Goal: Task Accomplishment & Management: Manage account settings

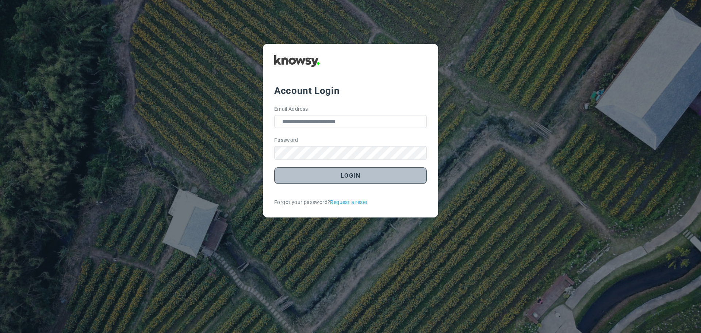
click at [356, 177] on button "Login" at bounding box center [350, 175] width 153 height 16
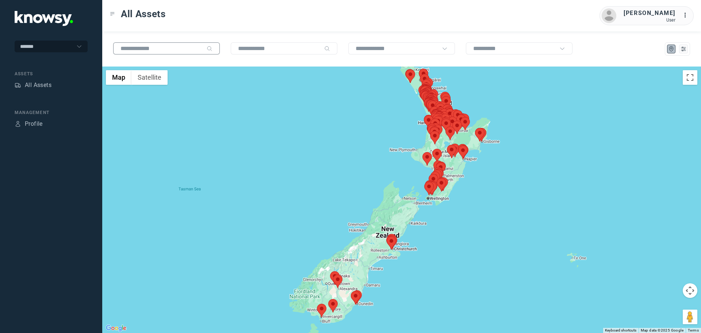
click at [163, 51] on input "text" at bounding box center [161, 48] width 83 height 6
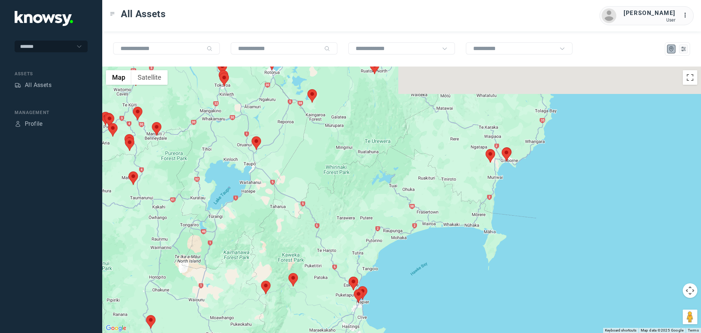
drag, startPoint x: 450, startPoint y: 120, endPoint x: 479, endPoint y: 169, distance: 57.3
click at [479, 169] on div at bounding box center [401, 199] width 599 height 266
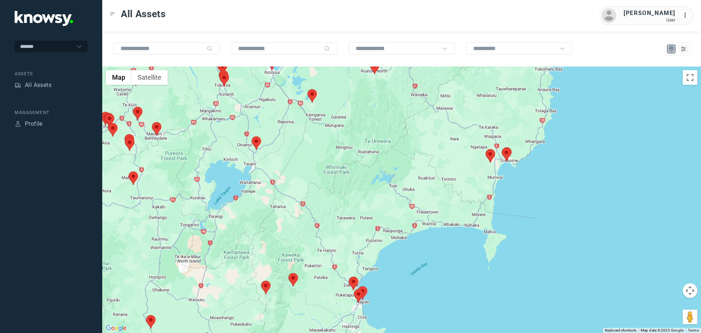
click at [486, 149] on area at bounding box center [486, 149] width 0 height 0
click at [508, 109] on button "Close" at bounding box center [505, 115] width 18 height 18
click at [142, 48] on input "text" at bounding box center [161, 48] width 83 height 6
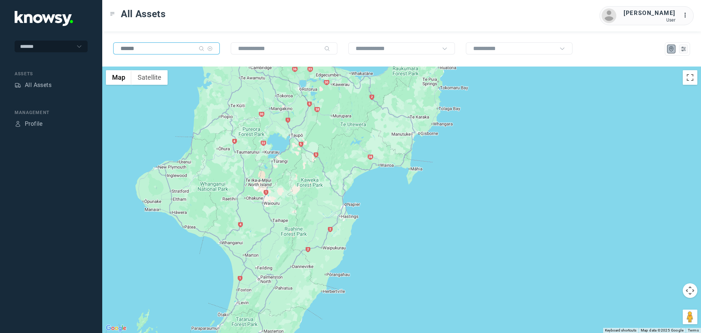
click at [157, 50] on input "******" at bounding box center [157, 48] width 75 height 6
type input "*"
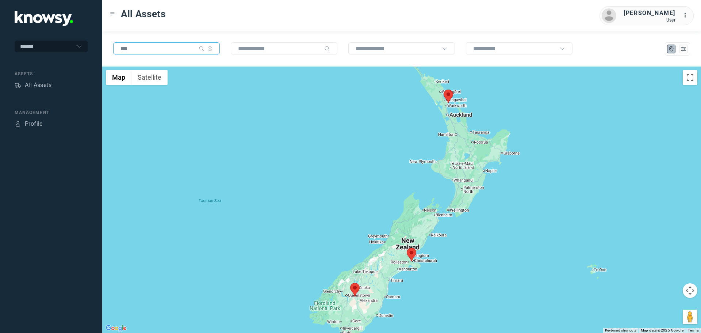
click at [350, 283] on area at bounding box center [350, 283] width 0 height 0
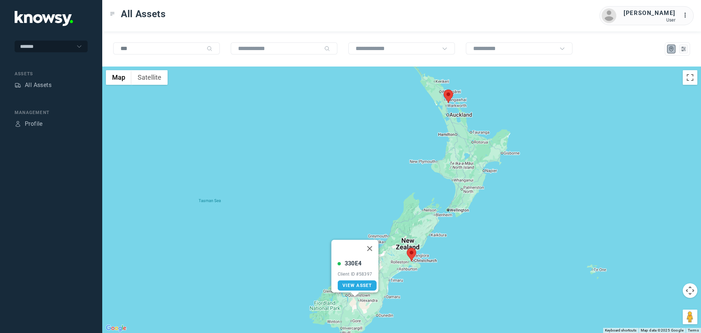
click at [407, 248] on area at bounding box center [407, 248] width 0 height 0
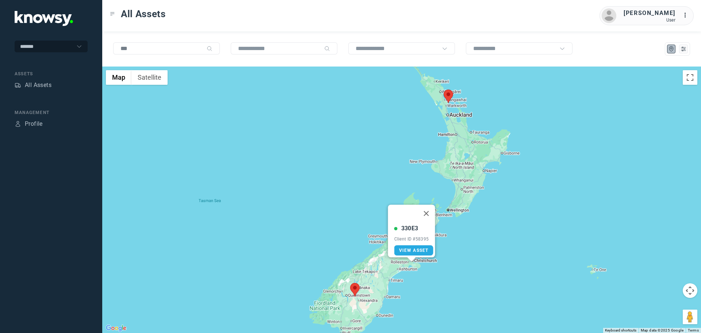
click at [444, 89] on area at bounding box center [444, 89] width 0 height 0
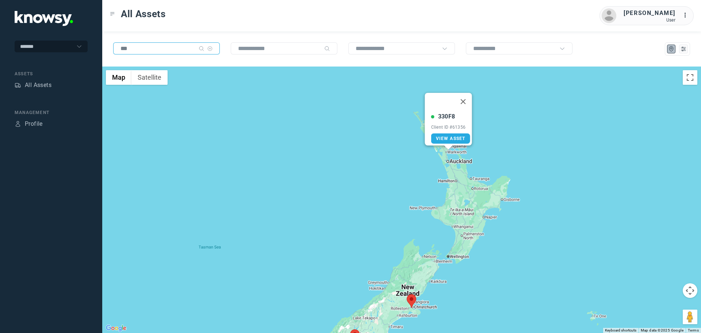
click at [137, 50] on input "***" at bounding box center [157, 48] width 75 height 6
click at [277, 48] on input "text" at bounding box center [279, 48] width 83 height 6
drag, startPoint x: 141, startPoint y: 50, endPoint x: 101, endPoint y: 49, distance: 40.2
click at [101, 49] on div "******* Assets All Assets Management Profile All Assets [PERSON_NAME] User ... …" at bounding box center [350, 166] width 701 height 333
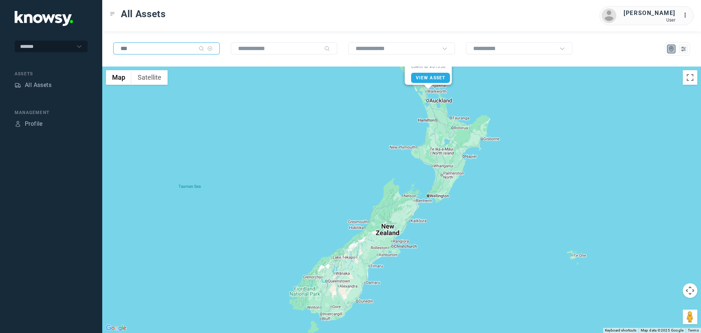
type input "***"
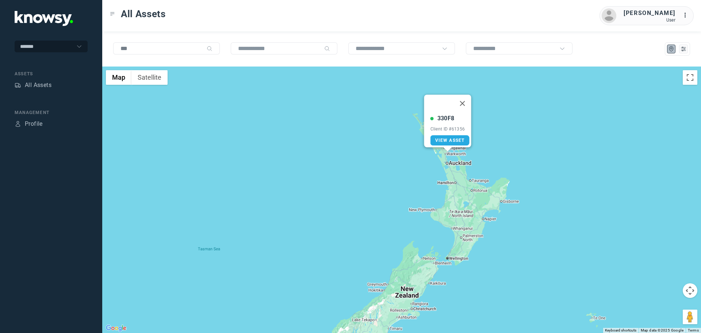
drag, startPoint x: 441, startPoint y: 199, endPoint x: 460, endPoint y: 257, distance: 60.7
click at [460, 261] on div "330F8 Client ID #61356 View Asset" at bounding box center [401, 199] width 599 height 266
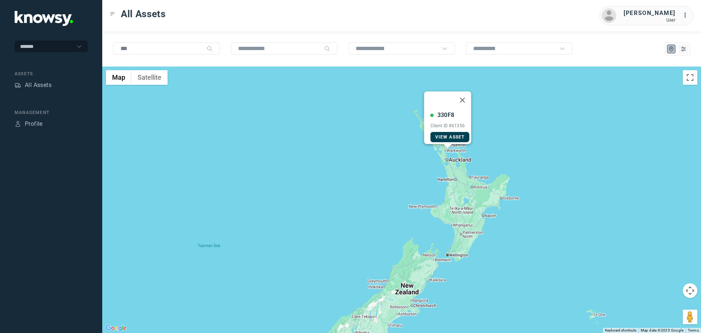
click at [445, 134] on span "View Asset" at bounding box center [450, 136] width 30 height 5
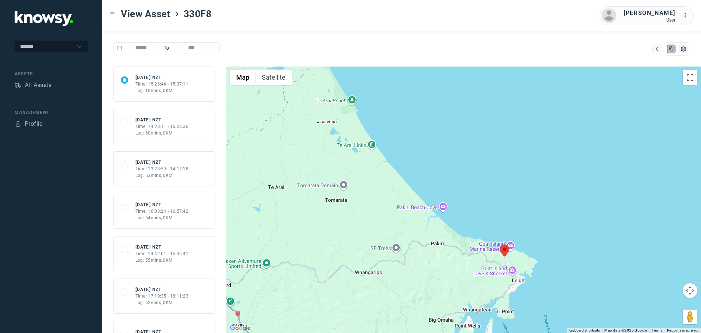
click at [139, 14] on span "View Asset" at bounding box center [146, 13] width 50 height 13
click at [70, 45] on input "text" at bounding box center [46, 46] width 53 height 6
type input "*******"
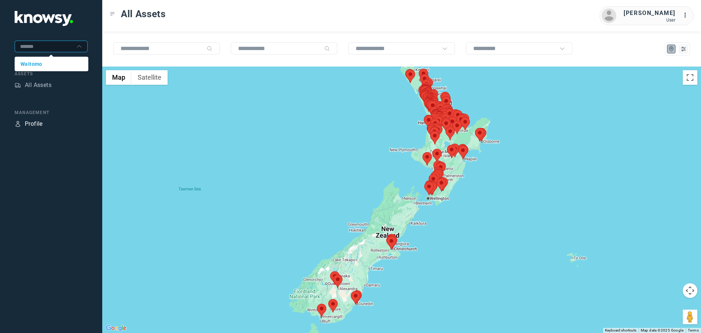
click at [29, 124] on div "Profile" at bounding box center [34, 123] width 18 height 9
type input "*******"
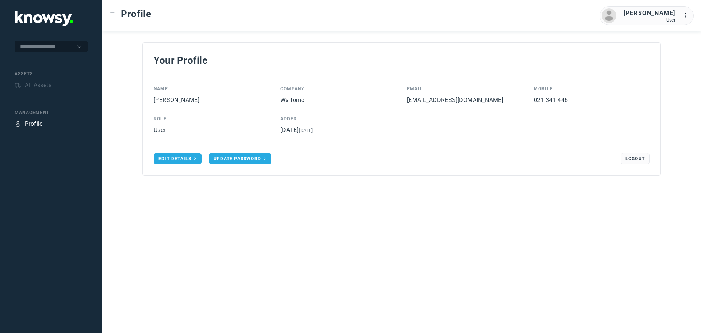
click at [28, 124] on div "Profile" at bounding box center [34, 123] width 18 height 9
click at [687, 18] on icon "..." at bounding box center [687, 15] width 9 height 9
click at [672, 47] on link "Profile" at bounding box center [672, 50] width 29 height 12
click at [35, 85] on div "All Assets" at bounding box center [38, 85] width 27 height 9
click at [23, 122] on div "Profile" at bounding box center [29, 123] width 28 height 9
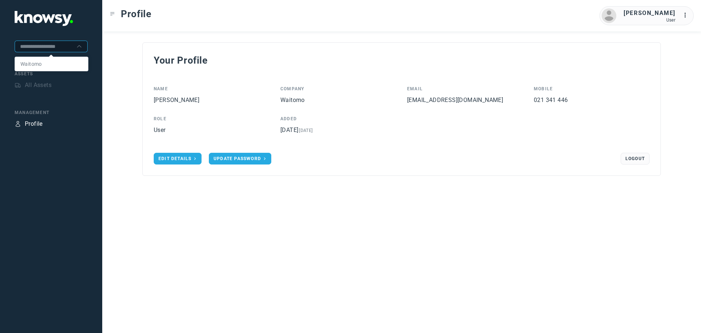
click at [48, 48] on input "text" at bounding box center [46, 46] width 53 height 6
click at [36, 63] on span "Waitomo" at bounding box center [31, 64] width 22 height 6
type input "*******"
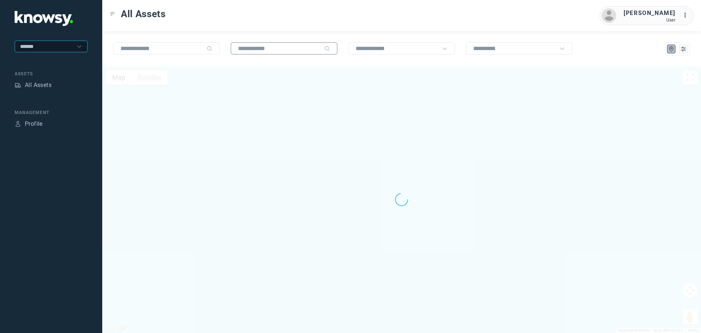
click at [271, 47] on input "text" at bounding box center [279, 48] width 83 height 6
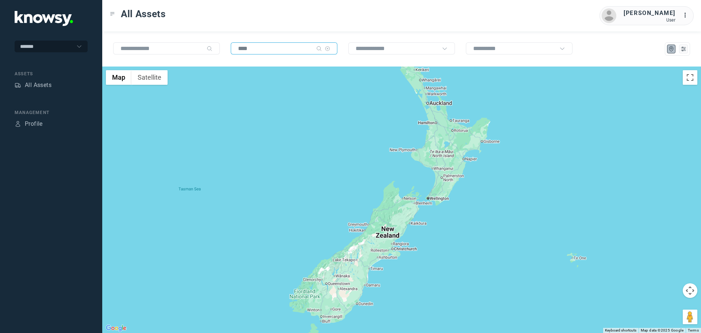
drag, startPoint x: 271, startPoint y: 47, endPoint x: 234, endPoint y: 52, distance: 37.5
click at [234, 52] on div "****" at bounding box center [284, 48] width 107 height 12
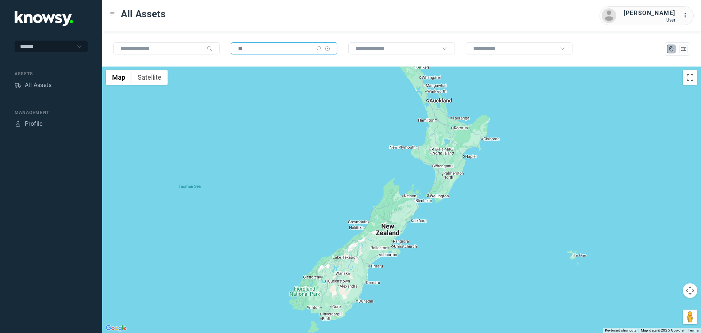
type input "*"
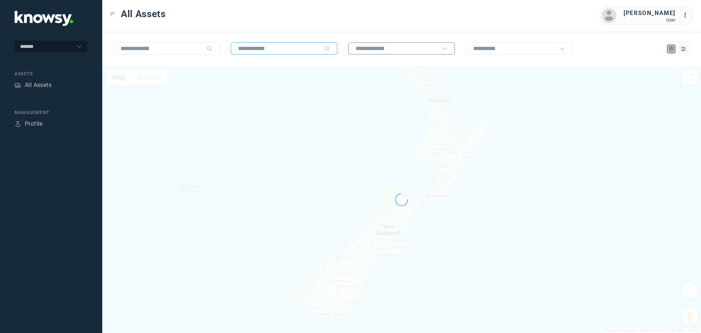
click at [388, 45] on div at bounding box center [401, 48] width 107 height 12
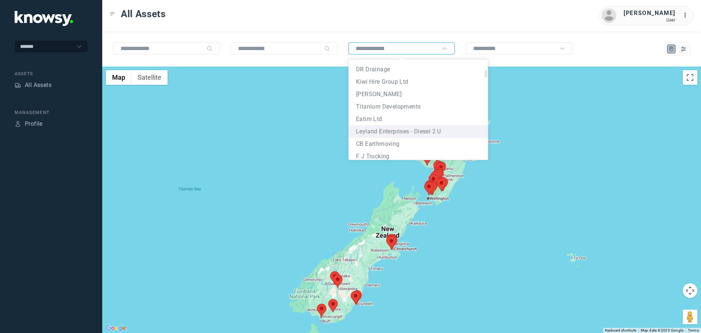
scroll to position [219, 0]
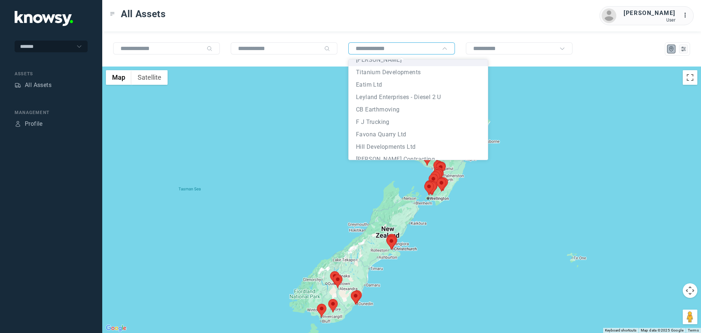
click at [398, 48] on input "text" at bounding box center [397, 48] width 83 height 6
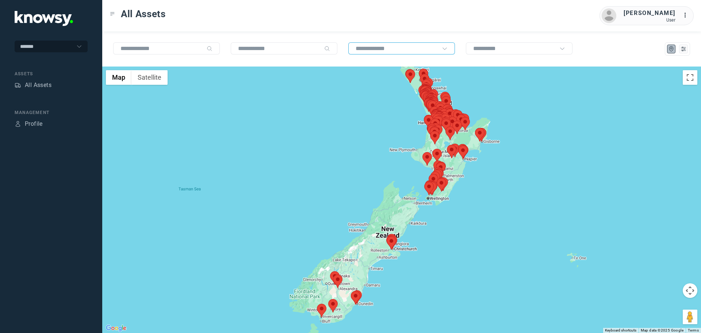
click at [398, 48] on input "text" at bounding box center [397, 48] width 83 height 6
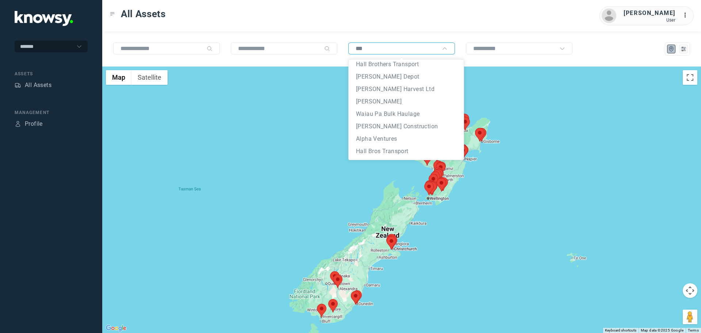
scroll to position [0, 0]
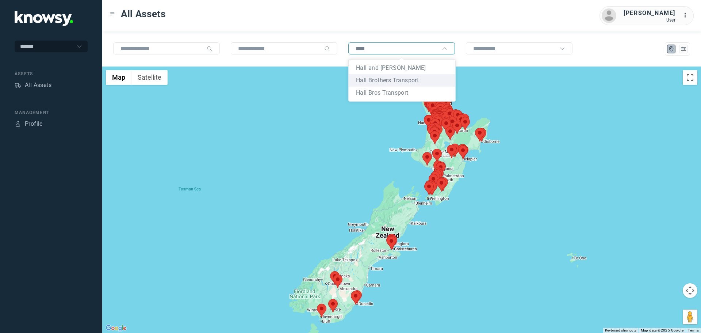
click at [390, 79] on span "Hall Brothers Transport" at bounding box center [387, 80] width 63 height 7
type input "**********"
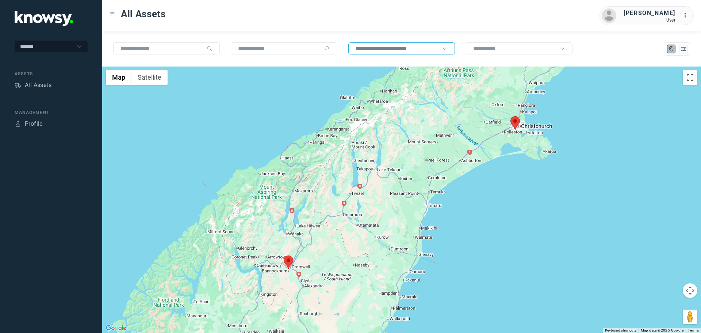
click at [510, 116] on area at bounding box center [510, 116] width 0 height 0
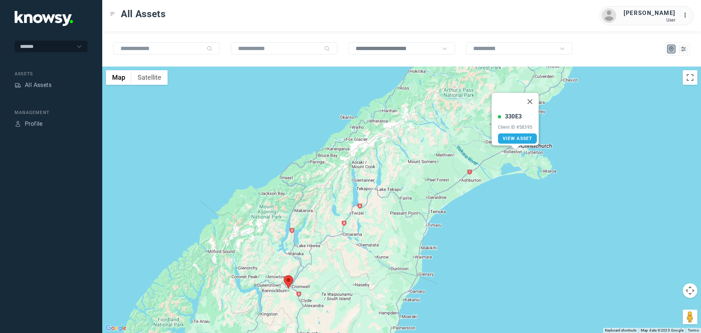
click at [284, 275] on area at bounding box center [284, 275] width 0 height 0
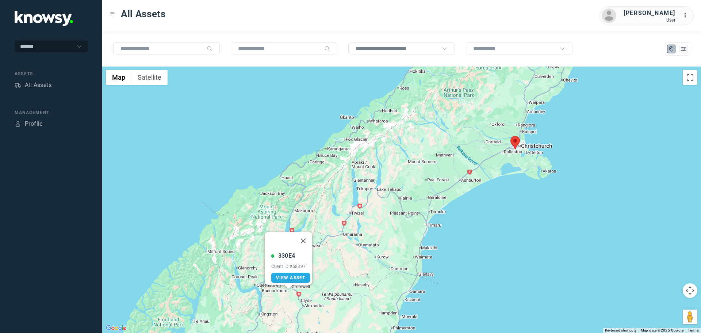
click at [510, 136] on area at bounding box center [510, 136] width 0 height 0
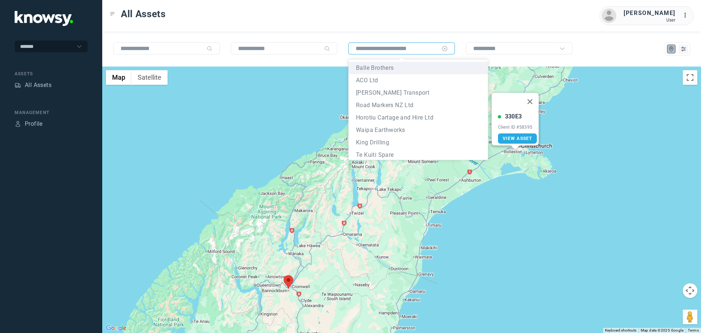
click at [422, 49] on input "text" at bounding box center [397, 48] width 83 height 6
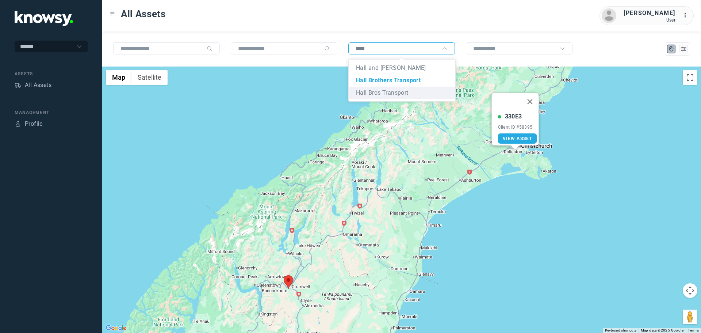
click at [395, 94] on span "Hall Bros Transport" at bounding box center [382, 92] width 53 height 7
type input "**********"
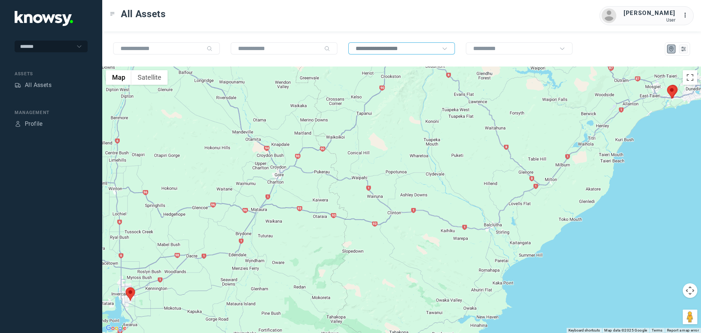
click at [667, 85] on area at bounding box center [667, 85] width 0 height 0
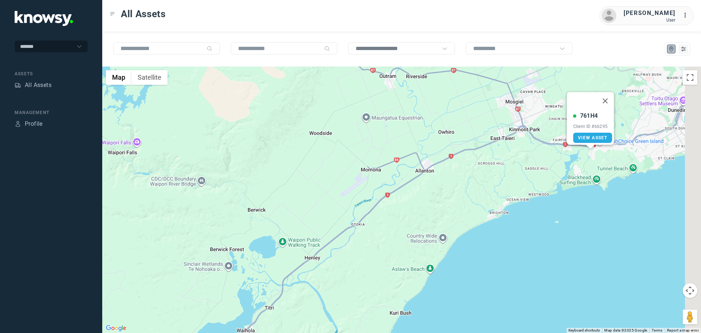
drag, startPoint x: 667, startPoint y: 144, endPoint x: 596, endPoint y: 158, distance: 71.9
click at [608, 164] on div "761H4 Client ID #66295 View Asset" at bounding box center [401, 199] width 599 height 266
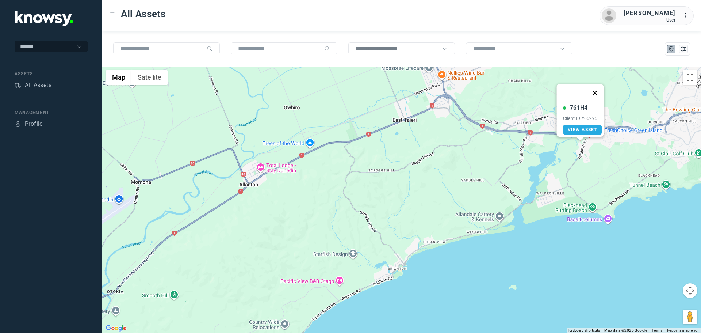
click at [600, 88] on button "Close" at bounding box center [595, 93] width 18 height 18
click at [584, 124] on area at bounding box center [584, 124] width 0 height 0
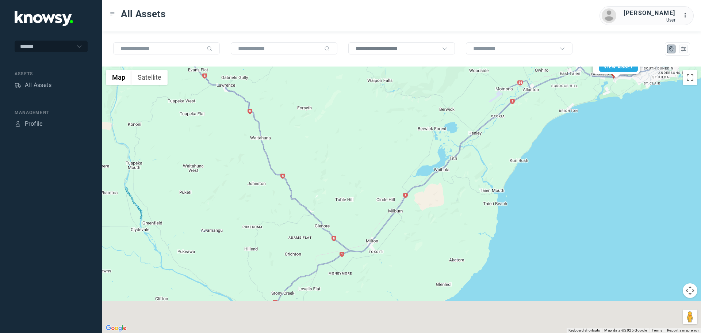
drag, startPoint x: 459, startPoint y: 133, endPoint x: 473, endPoint y: 118, distance: 21.4
click at [473, 118] on div "761H2 Client ID #66295 View Asset" at bounding box center [401, 199] width 599 height 266
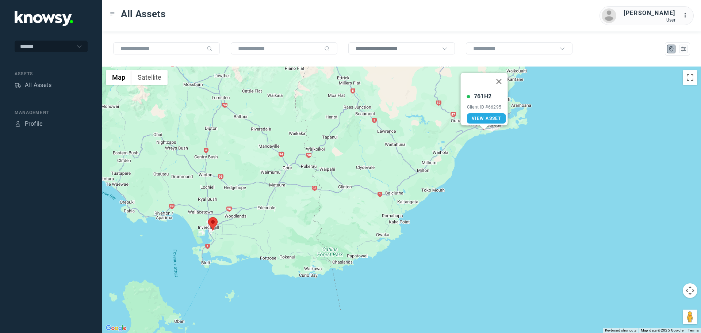
click at [208, 217] on area at bounding box center [208, 217] width 0 height 0
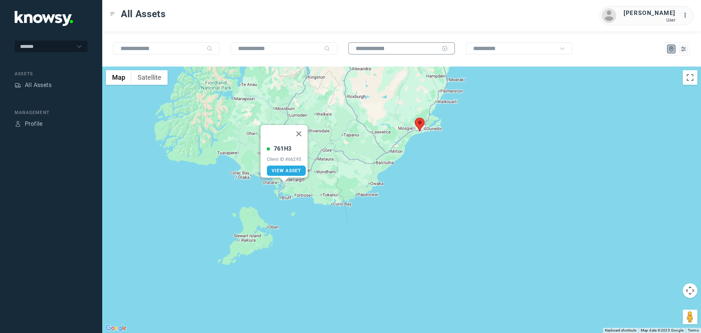
click at [418, 47] on input "text" at bounding box center [397, 48] width 83 height 6
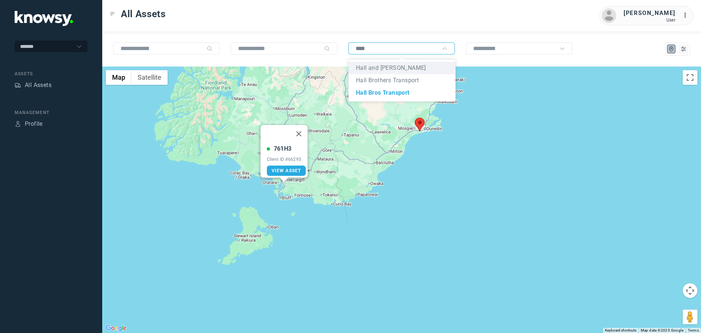
click at [401, 65] on li "Hall and [PERSON_NAME]" at bounding box center [402, 68] width 107 height 12
type input "**********"
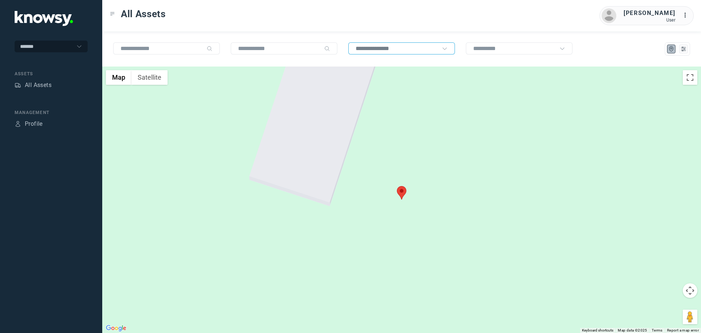
click at [397, 186] on area at bounding box center [397, 186] width 0 height 0
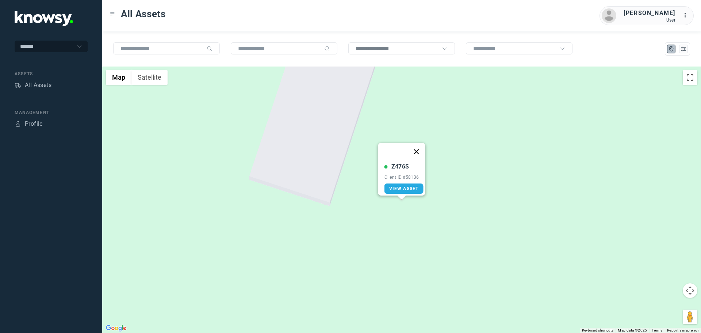
click at [417, 147] on button "Close" at bounding box center [417, 152] width 18 height 18
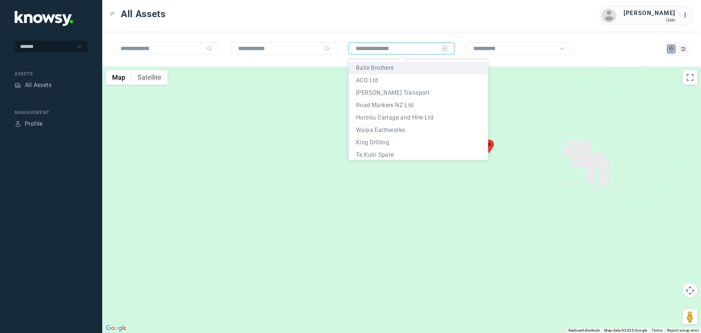
click at [408, 50] on input "text" at bounding box center [397, 48] width 83 height 6
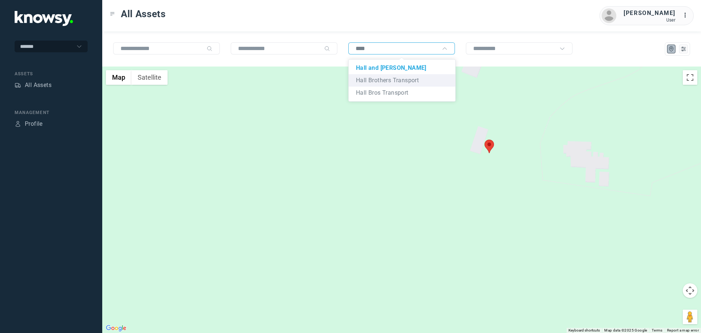
click at [402, 82] on span "Hall Brothers Transport" at bounding box center [387, 80] width 63 height 7
type input "**********"
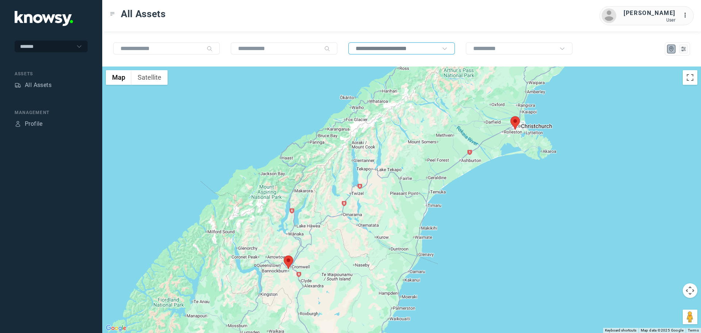
click at [510, 116] on area at bounding box center [510, 116] width 0 height 0
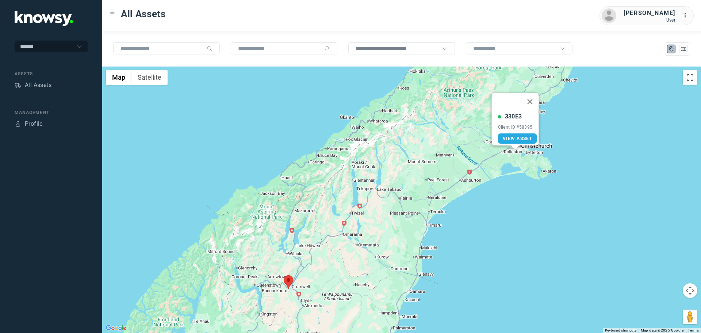
click at [284, 275] on area at bounding box center [284, 275] width 0 height 0
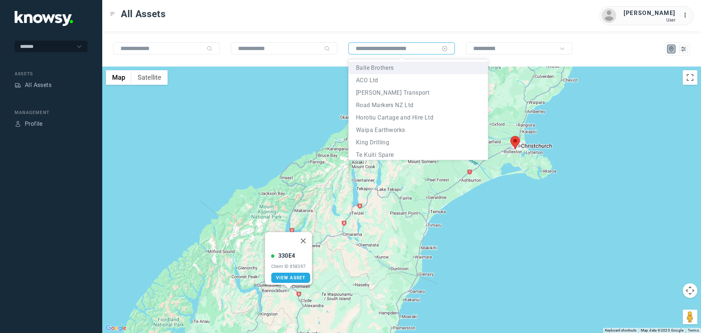
click at [438, 48] on input "text" at bounding box center [397, 48] width 83 height 6
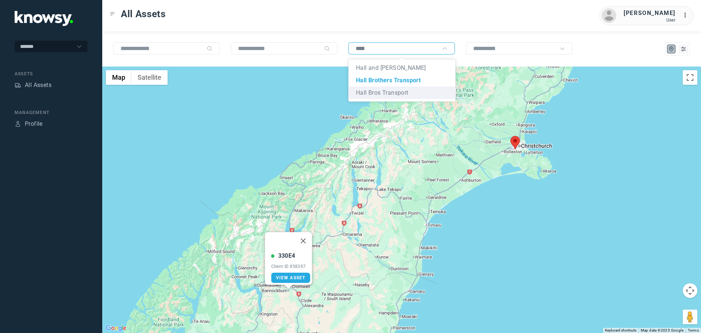
click at [386, 91] on span "Hall Bros Transport" at bounding box center [382, 92] width 53 height 7
type input "**********"
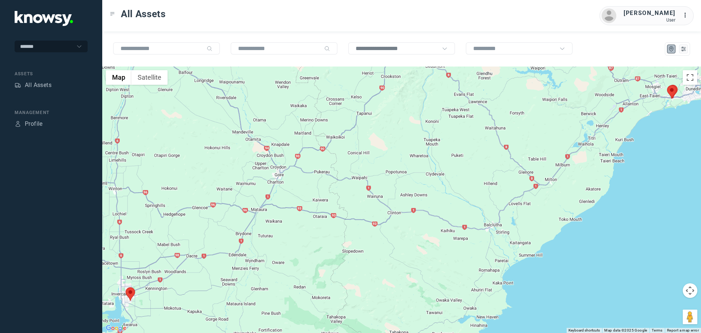
click at [667, 85] on area at bounding box center [667, 85] width 0 height 0
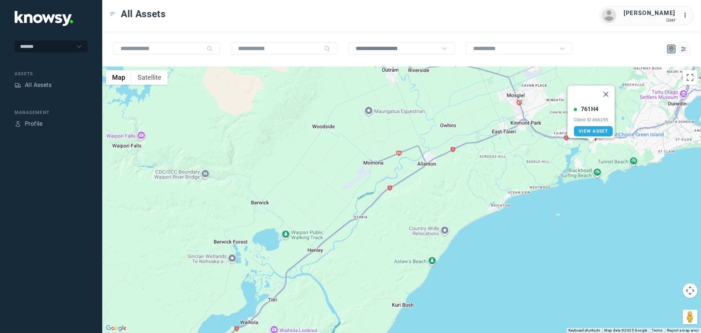
drag, startPoint x: 652, startPoint y: 153, endPoint x: 603, endPoint y: 167, distance: 51.4
click at [606, 205] on div "761H4 Client ID #66295 View Asset" at bounding box center [401, 199] width 599 height 266
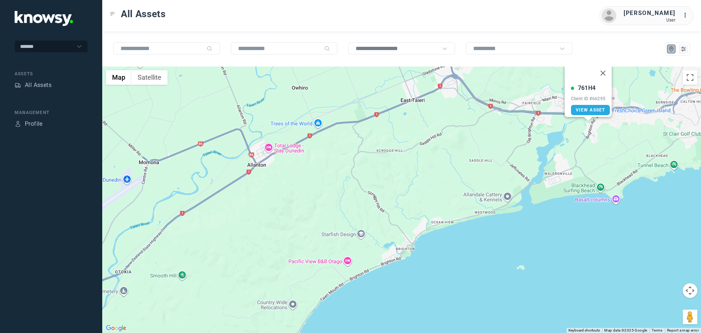
drag, startPoint x: 606, startPoint y: 69, endPoint x: 609, endPoint y: 80, distance: 10.9
click at [606, 69] on button "Close" at bounding box center [603, 73] width 18 height 18
click at [592, 104] on area at bounding box center [592, 104] width 0 height 0
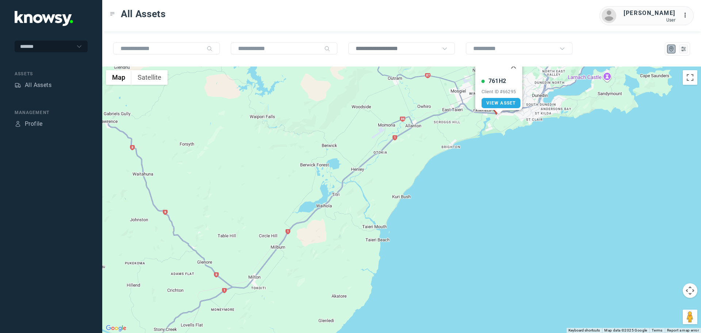
drag, startPoint x: 333, startPoint y: 216, endPoint x: 505, endPoint y: 95, distance: 210.5
click at [505, 95] on div "761H2 Client ID #66295 View Asset" at bounding box center [401, 199] width 599 height 266
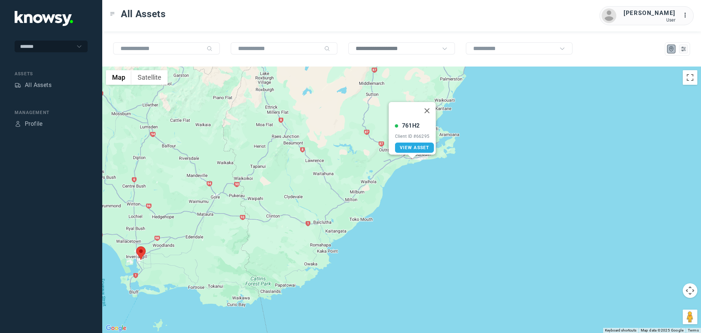
click at [136, 246] on area at bounding box center [136, 246] width 0 height 0
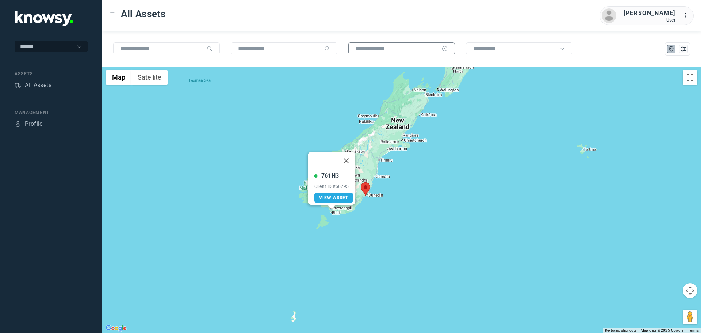
click at [411, 50] on input "text" at bounding box center [397, 48] width 83 height 6
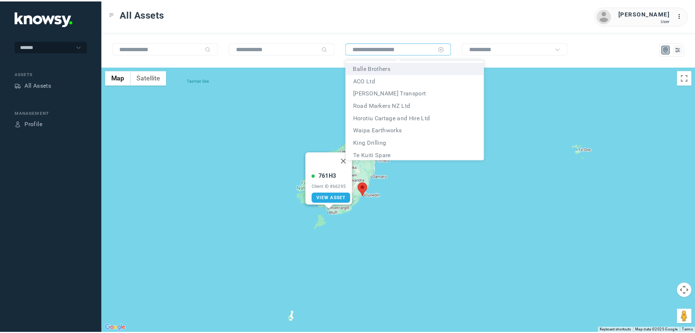
scroll to position [1938, 0]
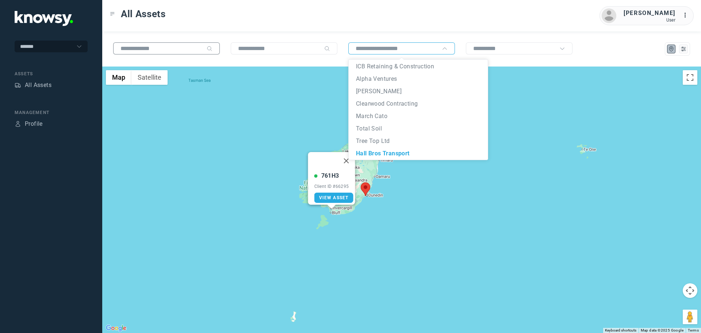
click at [156, 51] on input "text" at bounding box center [161, 48] width 83 height 6
type input "**********"
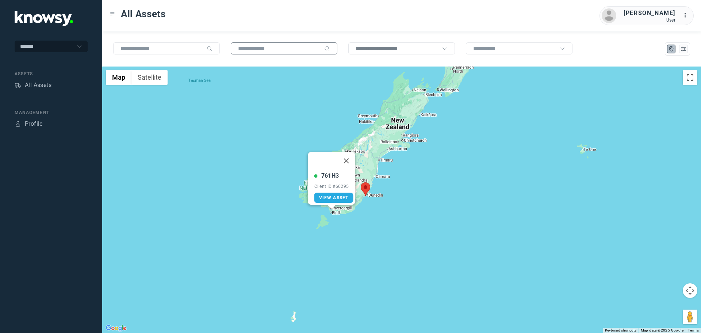
click at [268, 53] on div at bounding box center [284, 48] width 107 height 12
drag, startPoint x: 348, startPoint y: 156, endPoint x: 264, endPoint y: 37, distance: 145.9
click at [348, 156] on button "Close" at bounding box center [347, 161] width 18 height 18
click at [265, 51] on input "text" at bounding box center [279, 48] width 83 height 6
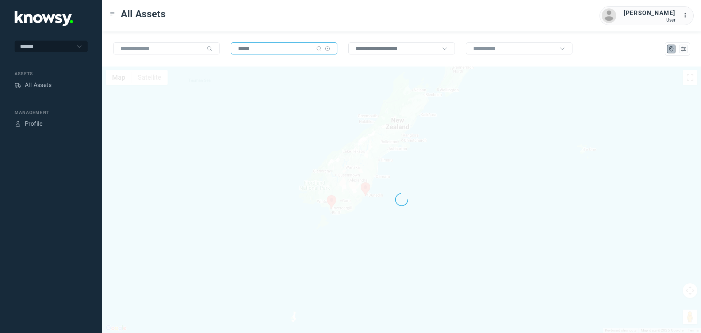
type input "*****"
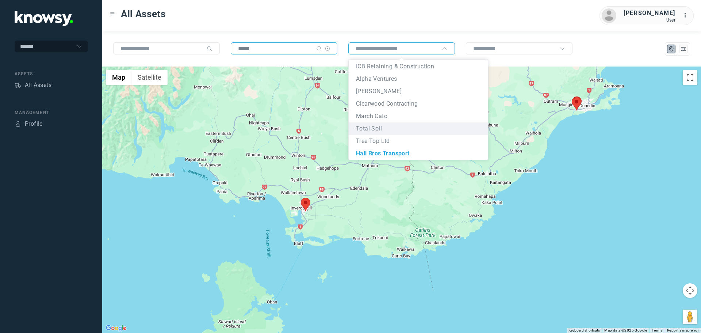
drag, startPoint x: 272, startPoint y: 46, endPoint x: 268, endPoint y: 50, distance: 5.7
click at [272, 47] on input "*****" at bounding box center [275, 48] width 75 height 6
type input "**********"
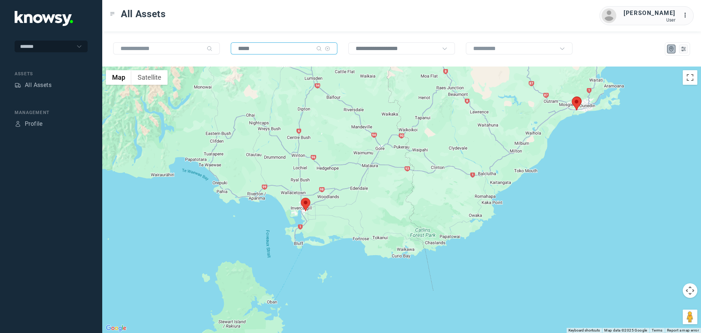
drag, startPoint x: 267, startPoint y: 50, endPoint x: 234, endPoint y: 50, distance: 33.6
click at [234, 50] on div "*****" at bounding box center [284, 48] width 107 height 12
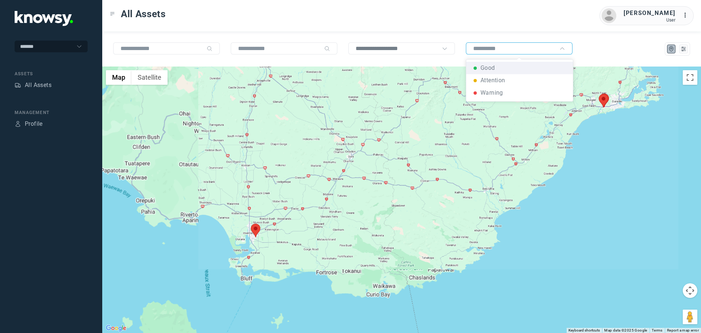
click at [533, 51] on input "text" at bounding box center [514, 48] width 83 height 6
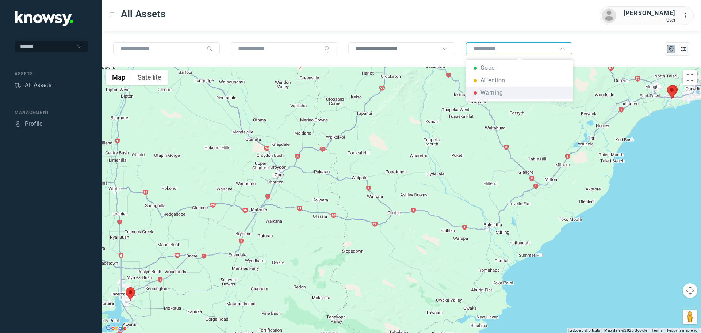
click at [490, 93] on div "Warning" at bounding box center [491, 93] width 23 height 12
type input "*******"
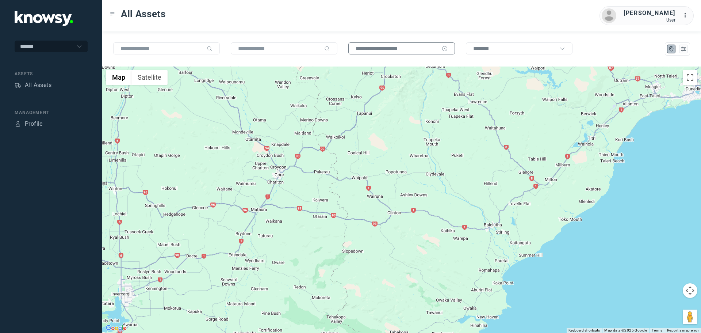
click at [443, 49] on icon at bounding box center [445, 49] width 6 height 6
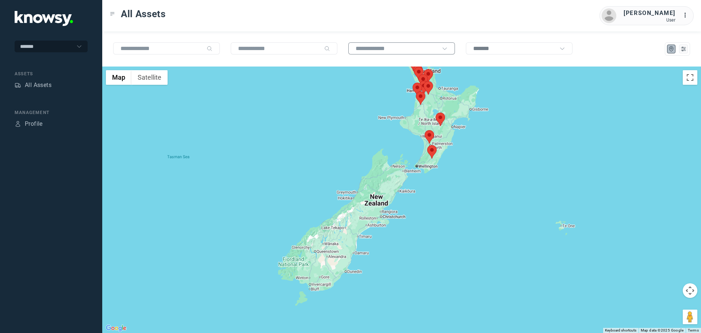
drag, startPoint x: 423, startPoint y: 228, endPoint x: 433, endPoint y: 149, distance: 79.0
click at [427, 145] on area at bounding box center [427, 145] width 0 height 0
click at [448, 106] on button "Close" at bounding box center [447, 111] width 18 height 18
click at [425, 130] on area at bounding box center [425, 130] width 0 height 0
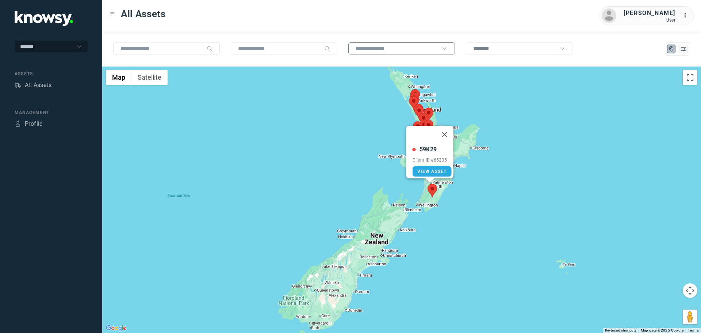
drag, startPoint x: 502, startPoint y: 125, endPoint x: 492, endPoint y: 156, distance: 32.8
click at [503, 160] on div "59K29 Client ID #65235 View Asset" at bounding box center [401, 199] width 599 height 266
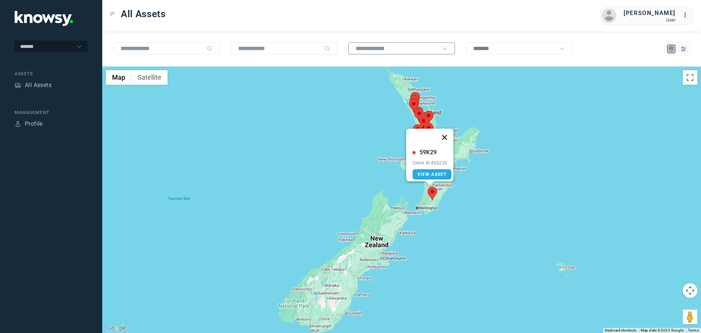
click at [447, 132] on button "Close" at bounding box center [445, 137] width 18 height 18
click at [563, 50] on icon at bounding box center [562, 49] width 6 height 6
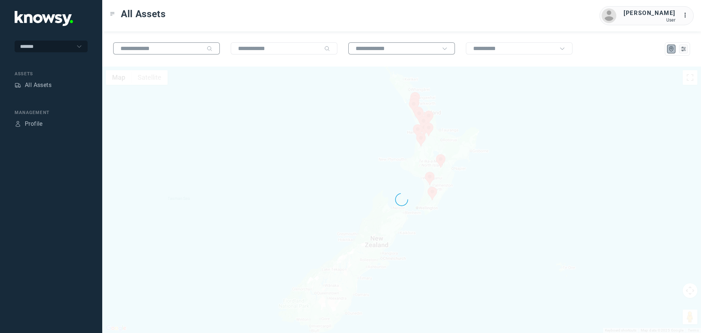
click at [156, 53] on div at bounding box center [166, 48] width 107 height 12
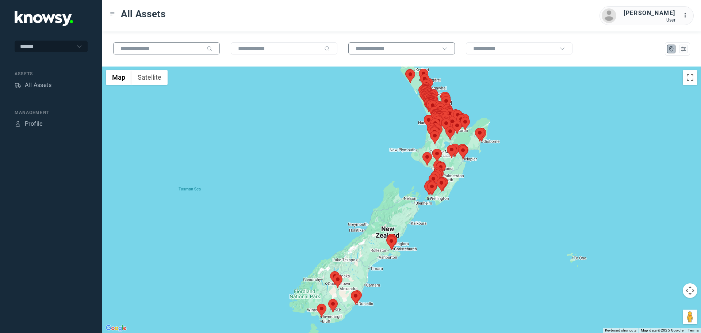
click at [158, 49] on input "text" at bounding box center [161, 48] width 83 height 6
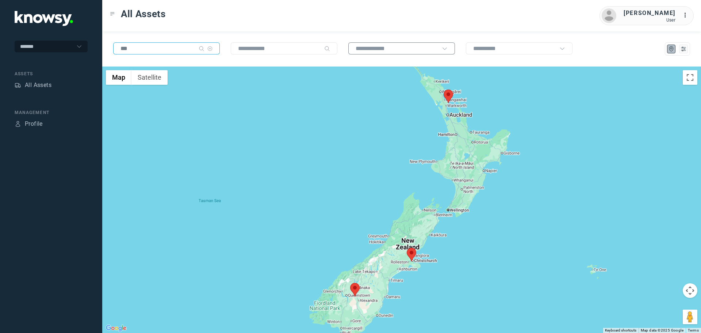
type input "***"
click at [350, 283] on area at bounding box center [350, 283] width 0 height 0
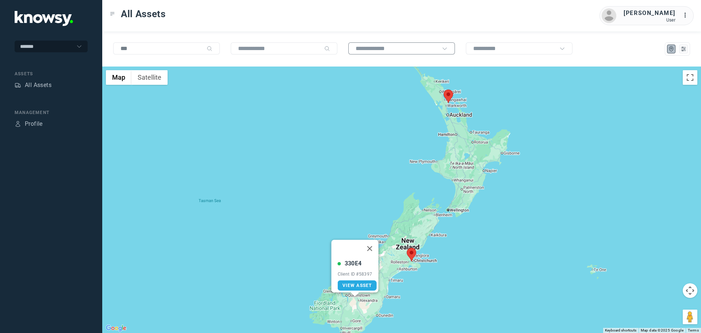
click at [407, 248] on area at bounding box center [407, 248] width 0 height 0
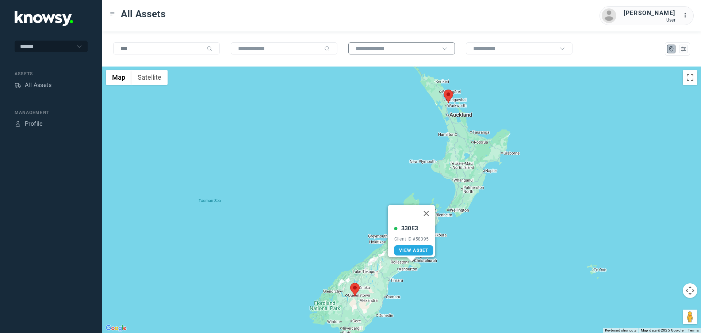
click at [444, 89] on area at bounding box center [444, 89] width 0 height 0
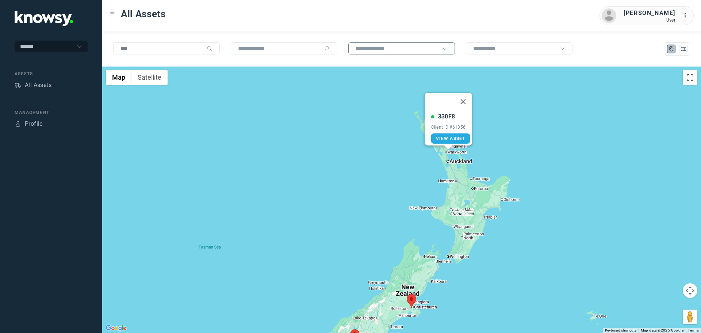
click at [672, 18] on div "User" at bounding box center [650, 20] width 52 height 5
click at [684, 14] on tspan "..." at bounding box center [686, 14] width 7 height 5
click at [672, 50] on link "Profile" at bounding box center [672, 50] width 29 height 12
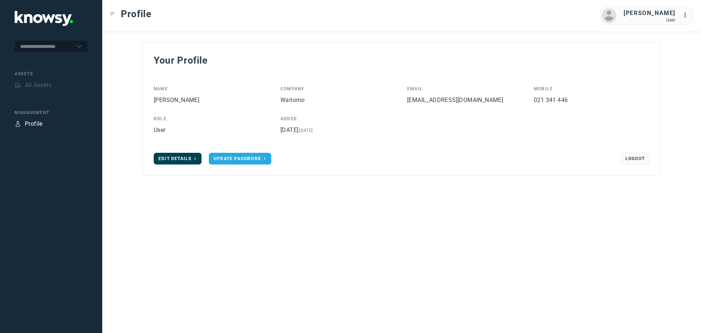
click at [180, 158] on span "Edit Details" at bounding box center [174, 158] width 33 height 5
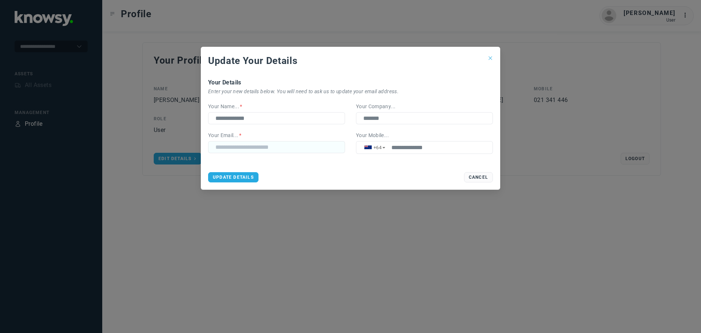
click at [494, 55] on button "Close this dialog" at bounding box center [490, 59] width 20 height 20
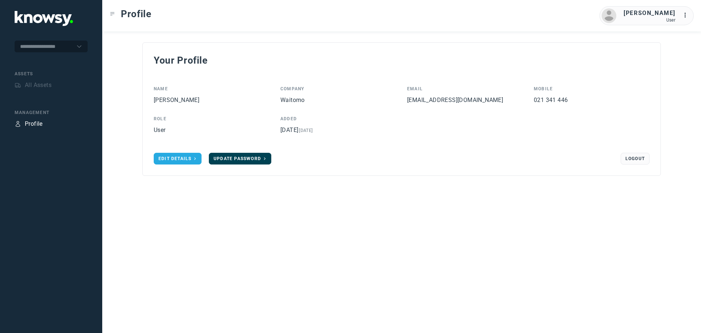
click at [245, 159] on span "Update Password" at bounding box center [237, 158] width 47 height 5
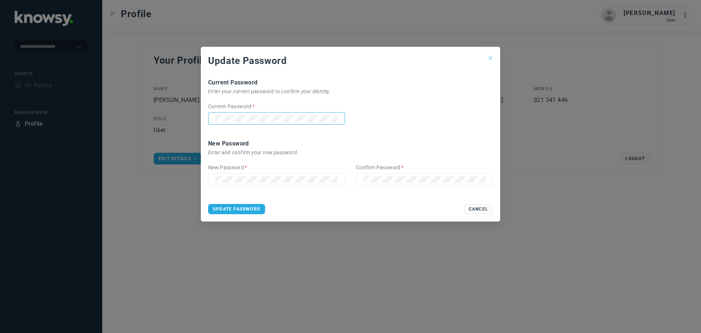
click at [492, 59] on icon "Close this dialog" at bounding box center [490, 58] width 6 height 6
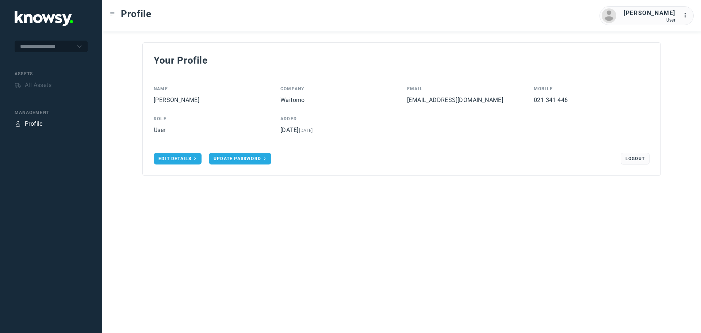
click at [23, 80] on nav "Assets All Assets" at bounding box center [51, 80] width 73 height 20
click at [27, 86] on div "All Assets" at bounding box center [38, 85] width 27 height 9
click at [80, 47] on icon at bounding box center [79, 46] width 4 height 2
click at [49, 64] on li "Waitomo" at bounding box center [51, 63] width 73 height 9
type input "*******"
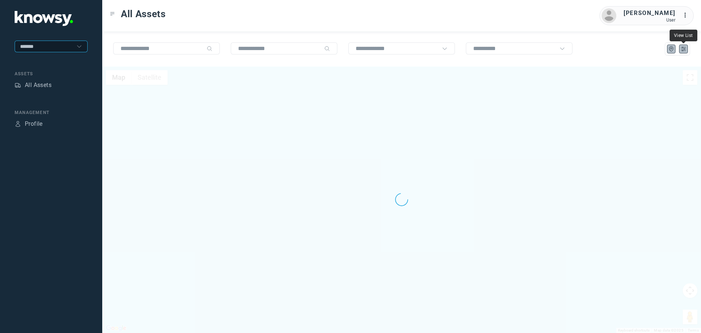
click at [684, 48] on icon "List" at bounding box center [683, 49] width 7 height 7
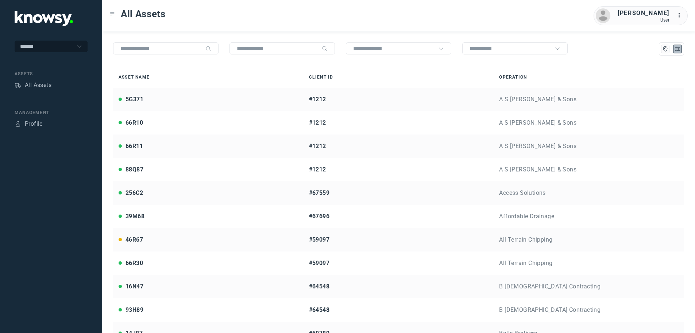
click at [331, 77] on div "Client ID" at bounding box center [399, 77] width 180 height 7
click at [284, 51] on input "text" at bounding box center [278, 48] width 82 height 6
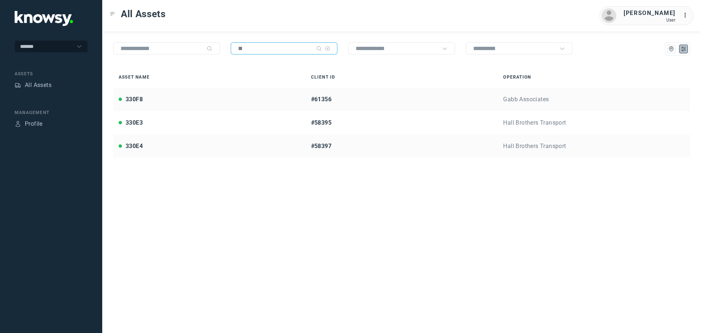
type input "*"
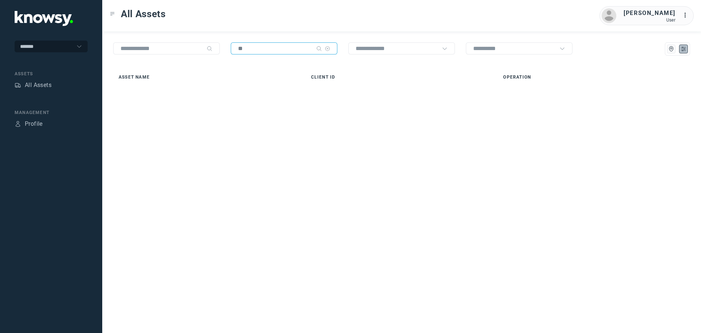
type input "*"
